Goal: Task Accomplishment & Management: Complete application form

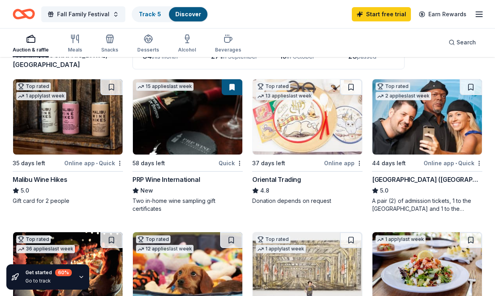
scroll to position [80, 0]
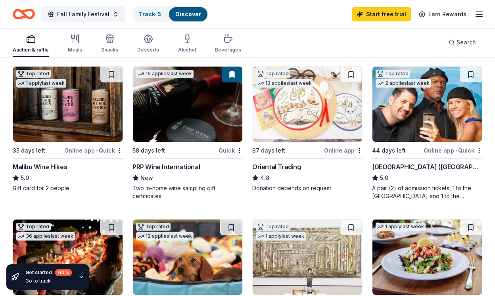
click at [81, 111] on img at bounding box center [68, 104] width 110 height 75
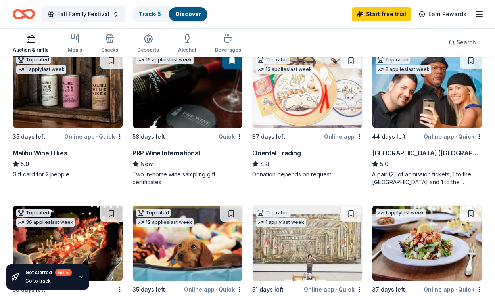
scroll to position [0, 0]
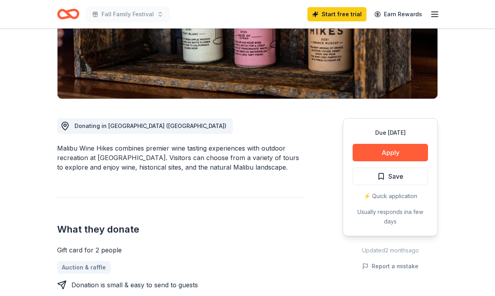
scroll to position [114, 0]
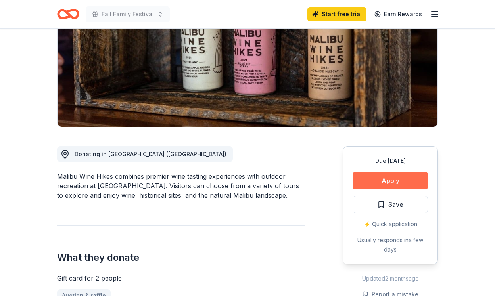
click at [370, 177] on button "Apply" at bounding box center [390, 180] width 75 height 17
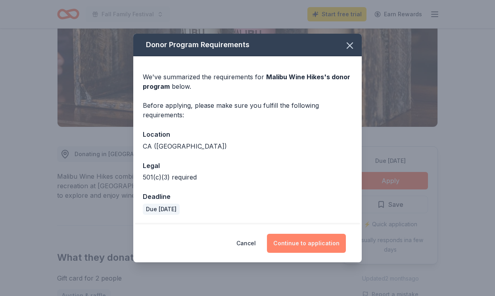
click at [295, 243] on button "Continue to application" at bounding box center [306, 243] width 79 height 19
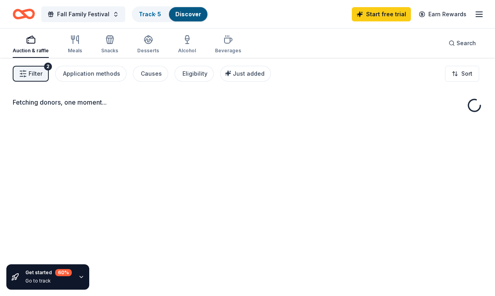
click at [37, 72] on span "Filter" at bounding box center [36, 74] width 14 height 10
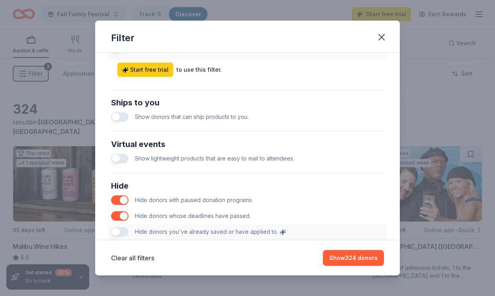
scroll to position [341, 0]
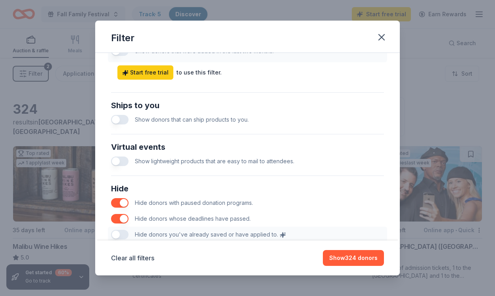
click at [125, 119] on button "button" at bounding box center [119, 120] width 17 height 10
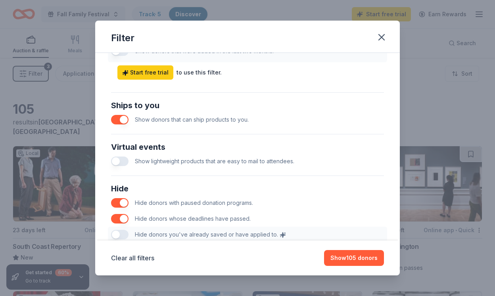
click at [122, 119] on button "button" at bounding box center [119, 120] width 17 height 10
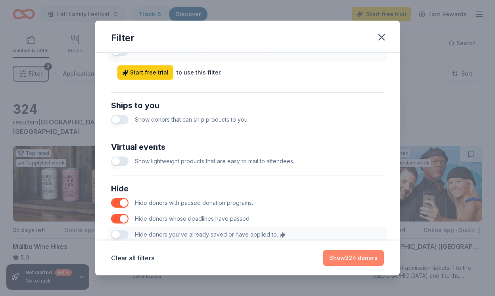
click at [347, 258] on button "Show 324 donors" at bounding box center [353, 258] width 61 height 16
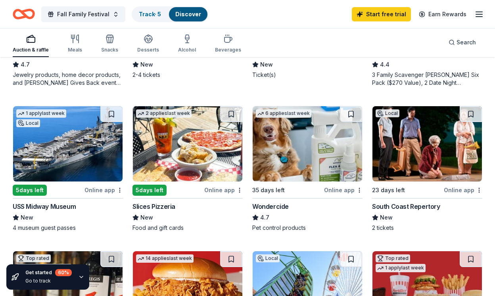
scroll to position [476, 0]
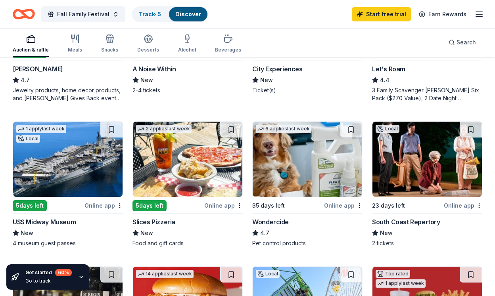
click at [193, 154] on img at bounding box center [188, 159] width 110 height 75
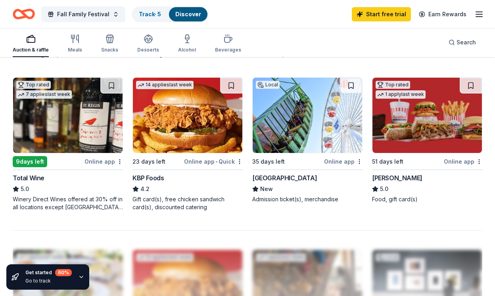
scroll to position [673, 0]
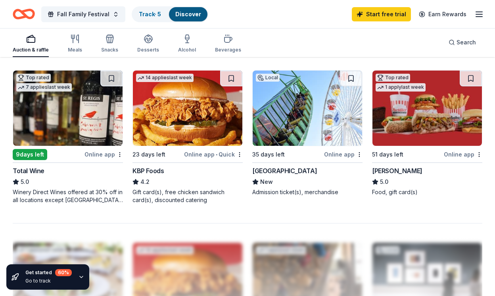
click at [191, 115] on img at bounding box center [188, 108] width 110 height 75
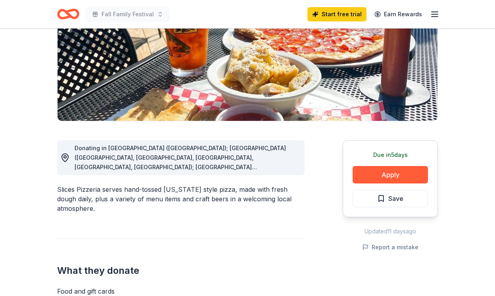
scroll to position [76, 0]
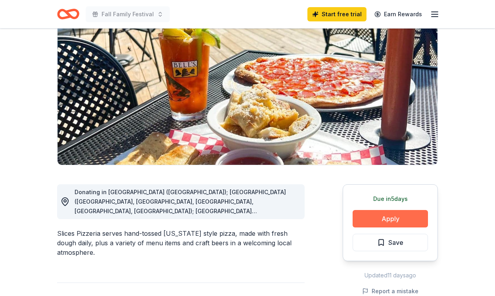
click at [376, 219] on button "Apply" at bounding box center [390, 218] width 75 height 17
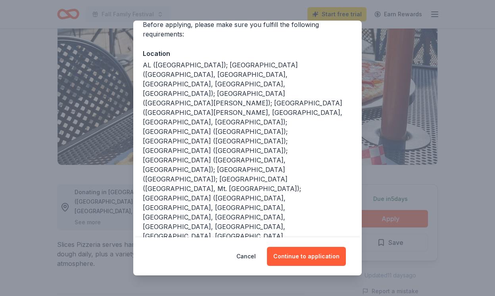
scroll to position [71, 0]
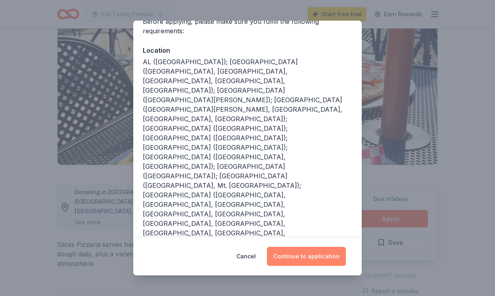
click at [295, 261] on button "Continue to application" at bounding box center [306, 256] width 79 height 19
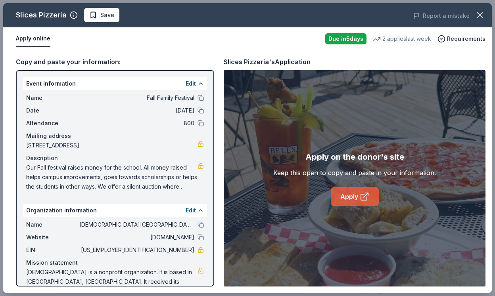
click at [351, 195] on link "Apply" at bounding box center [355, 196] width 48 height 19
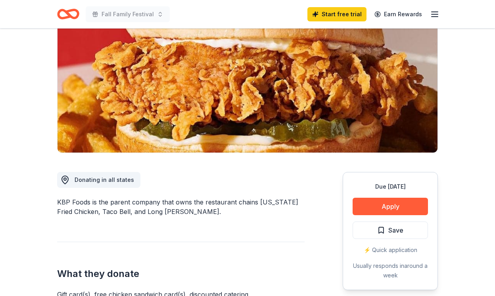
scroll to position [85, 0]
